Goal: Download file/media

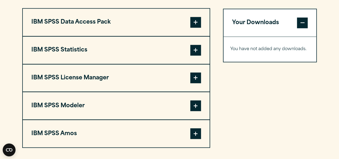
scroll to position [426, 0]
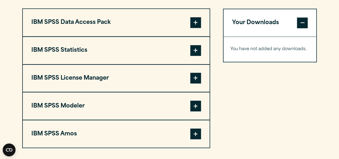
click at [199, 75] on span at bounding box center [196, 78] width 11 height 11
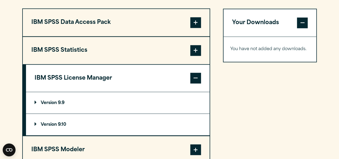
click at [32, 101] on summary "Version 9.9" at bounding box center [118, 102] width 184 height 21
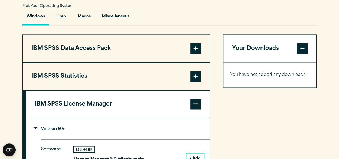
scroll to position [398, 0]
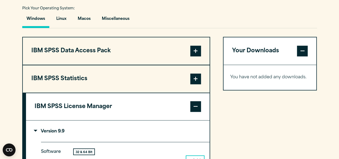
click at [35, 127] on summary "Version 9.9" at bounding box center [118, 130] width 184 height 21
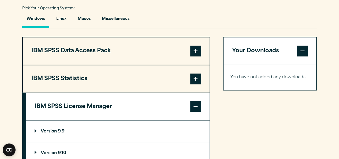
click at [199, 109] on span at bounding box center [196, 106] width 11 height 11
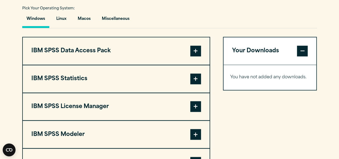
click at [192, 77] on span at bounding box center [196, 79] width 11 height 11
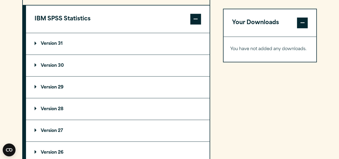
scroll to position [506, 0]
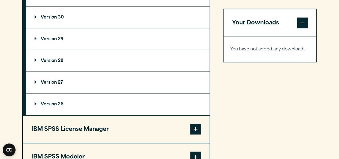
click at [34, 56] on summary "Version 28" at bounding box center [118, 60] width 184 height 21
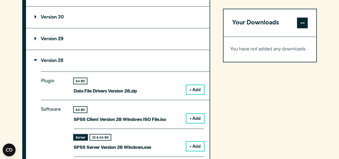
click at [35, 59] on p "Version 28" at bounding box center [49, 61] width 29 height 4
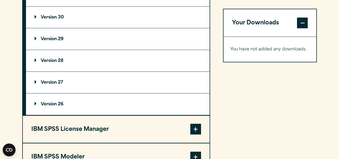
scroll to position [554, 0]
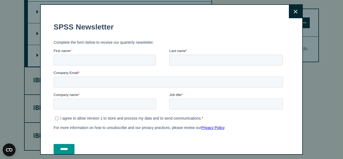
click at [294, 13] on icon at bounding box center [296, 12] width 4 height 4
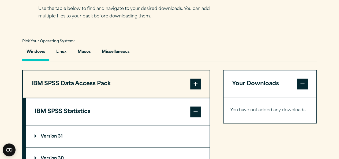
scroll to position [364, 0]
